Goal: Task Accomplishment & Management: Use online tool/utility

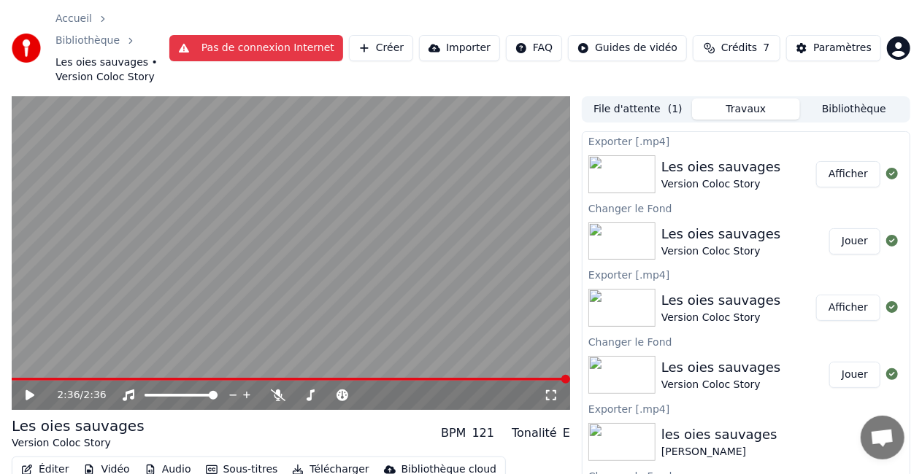
click at [223, 460] on button "Sous-titres" at bounding box center [242, 470] width 84 height 20
click at [59, 460] on button "Éditer" at bounding box center [44, 470] width 59 height 20
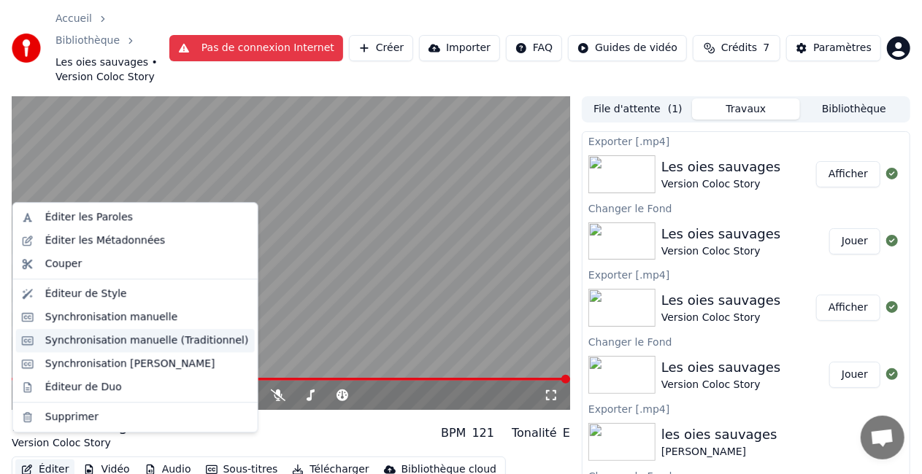
click at [123, 337] on div "Synchronisation manuelle (Traditionnel)" at bounding box center [147, 341] width 204 height 15
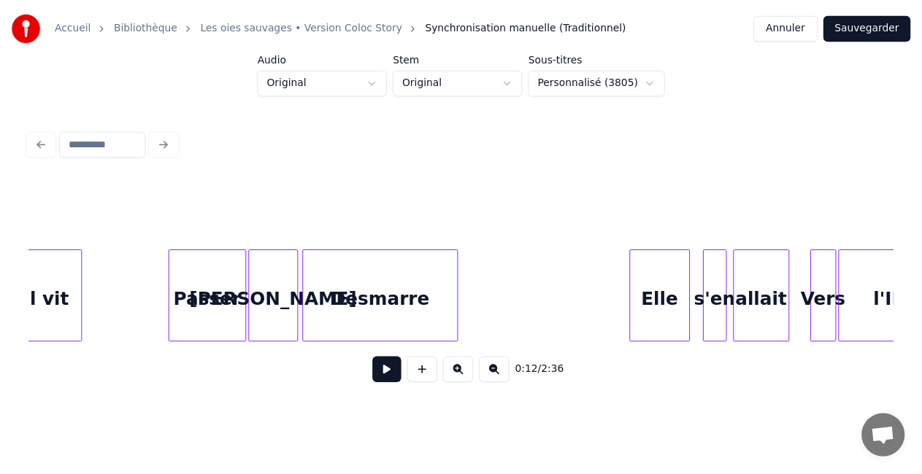
scroll to position [0, 4489]
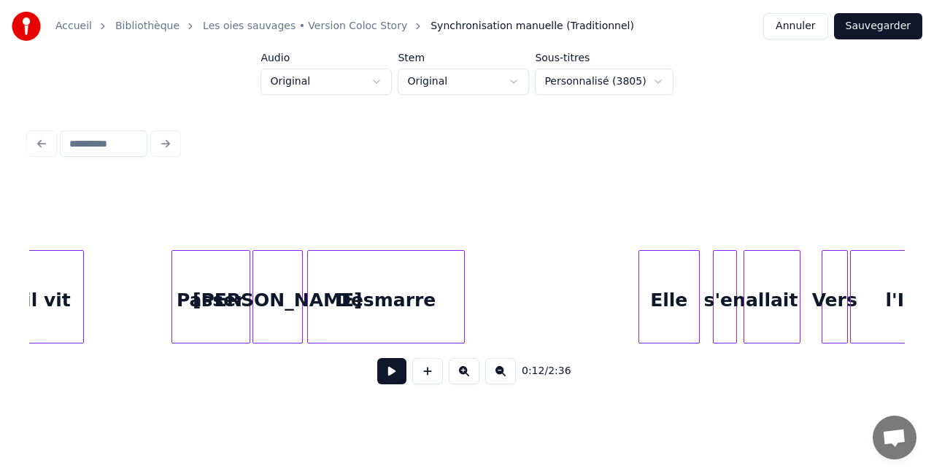
click at [407, 296] on div "Desmarre" at bounding box center [386, 300] width 156 height 99
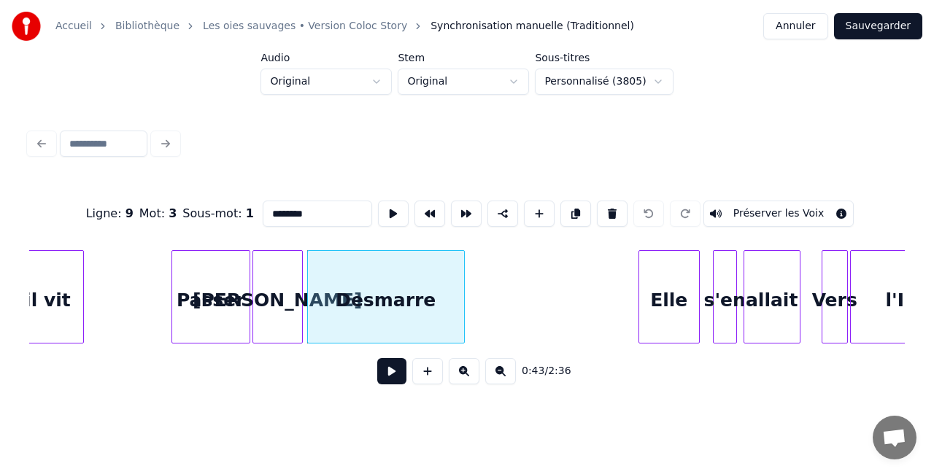
click at [304, 207] on input "********" at bounding box center [317, 214] width 109 height 26
type input "*******"
click at [326, 396] on div "0:43 / 2:36" at bounding box center [467, 371] width 876 height 55
click at [880, 25] on button "Sauvegarder" at bounding box center [878, 26] width 88 height 26
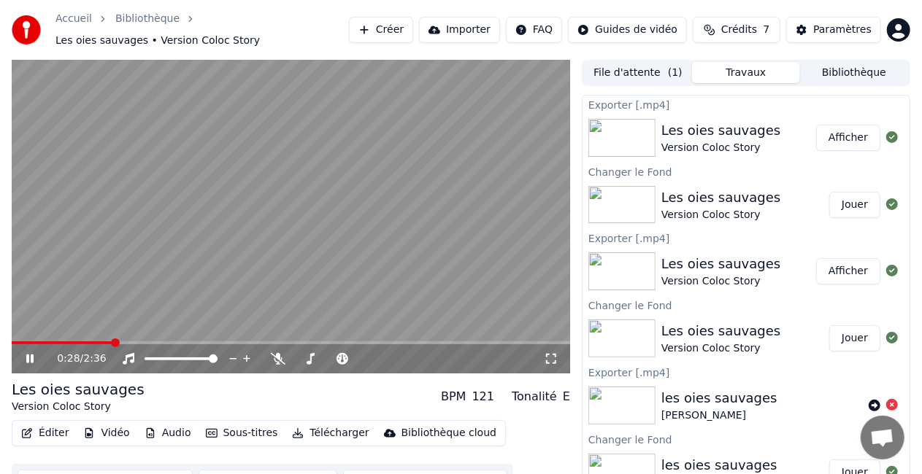
click at [32, 355] on icon at bounding box center [29, 359] width 7 height 9
click at [334, 426] on button "Télécharger" at bounding box center [330, 433] width 88 height 20
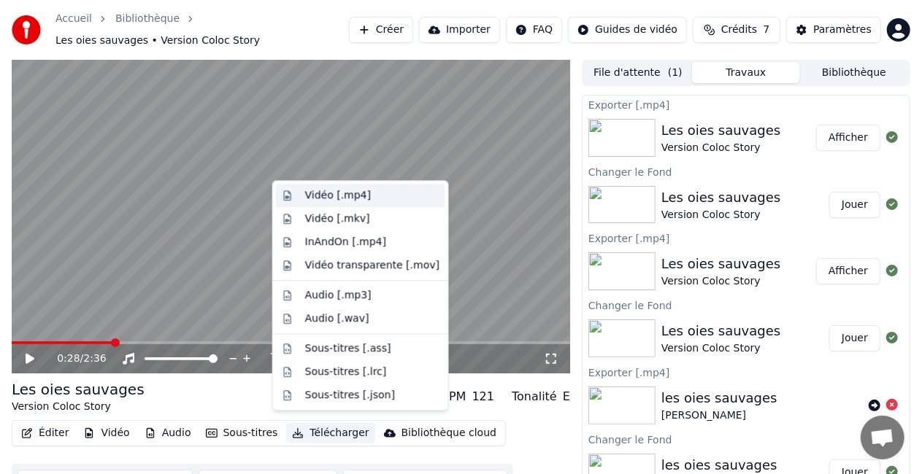
click at [328, 197] on div "Vidéo [.mp4]" at bounding box center [338, 195] width 66 height 15
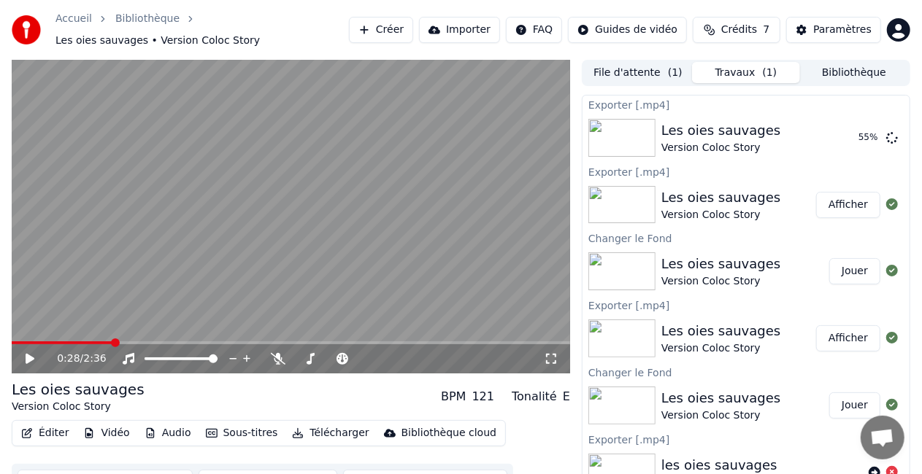
click at [756, 27] on span "Crédits" at bounding box center [739, 30] width 36 height 15
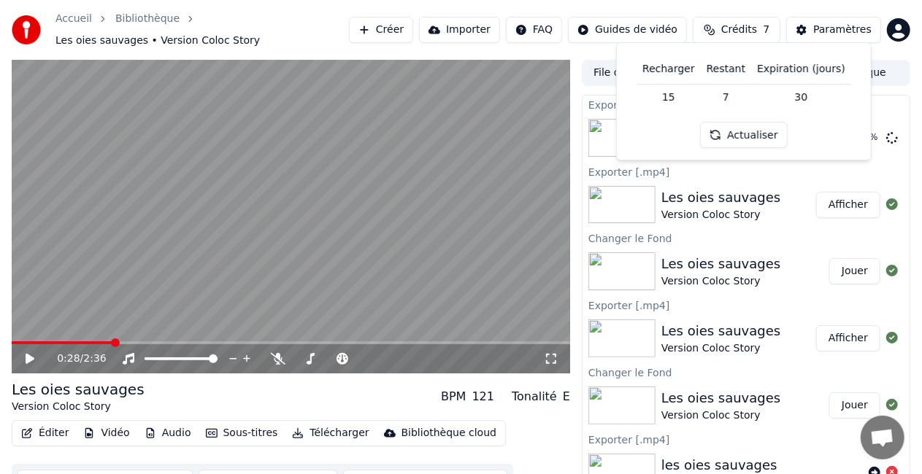
click at [756, 27] on span "Crédits" at bounding box center [739, 30] width 36 height 15
